Goal: Find specific page/section: Find specific page/section

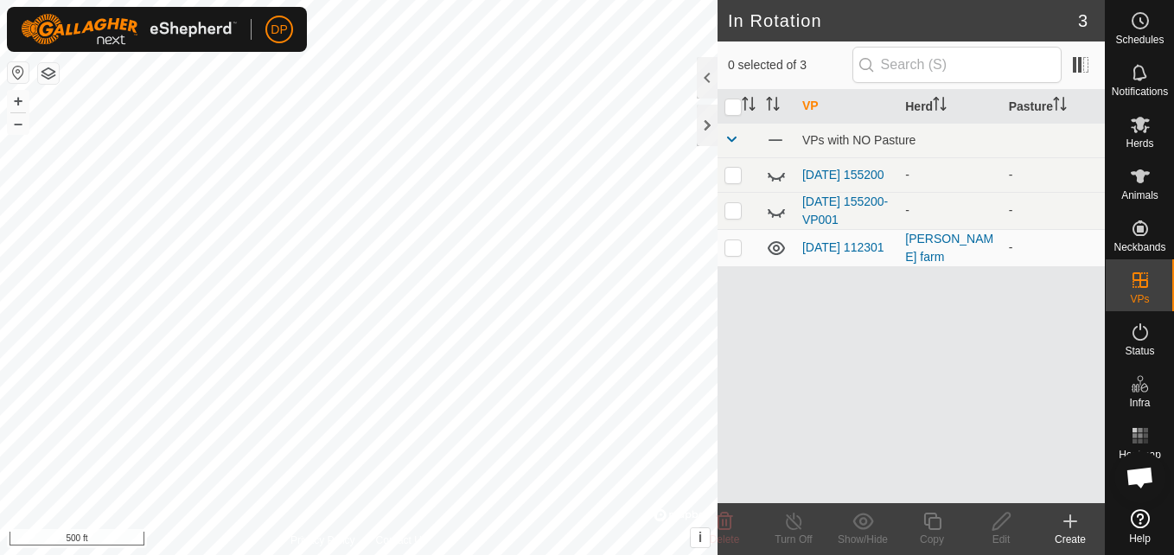
scroll to position [1790, 0]
click at [822, 240] on link "[DATE] 112301" at bounding box center [843, 246] width 82 height 14
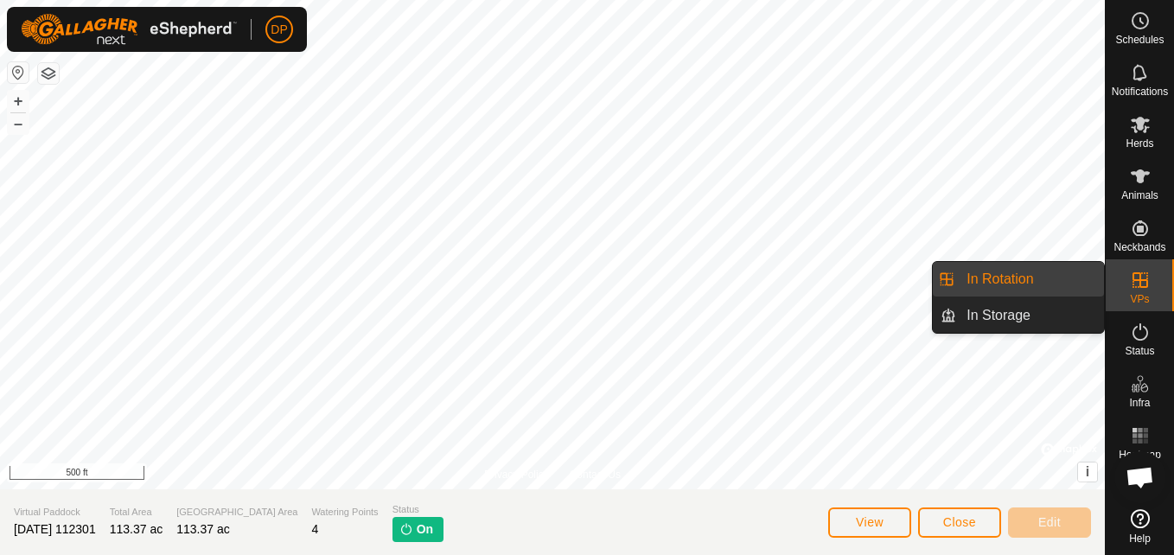
drag, startPoint x: 1151, startPoint y: 281, endPoint x: 1135, endPoint y: 279, distance: 15.7
click at [1150, 281] on es-virtualpaddocks-svg-icon at bounding box center [1140, 280] width 31 height 28
click at [1037, 276] on link "In Rotation" at bounding box center [1030, 279] width 148 height 35
